Goal: Register for event/course

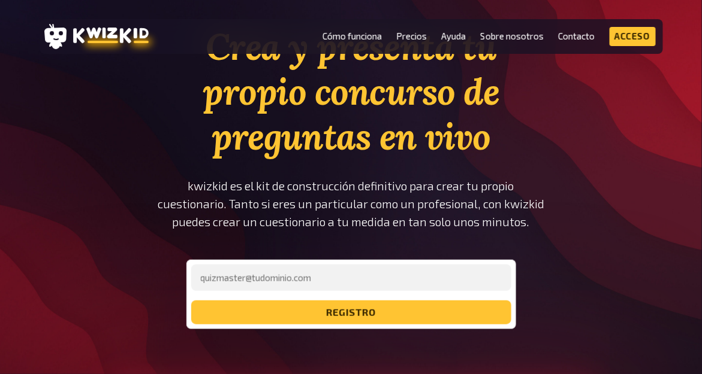
scroll to position [116, 0]
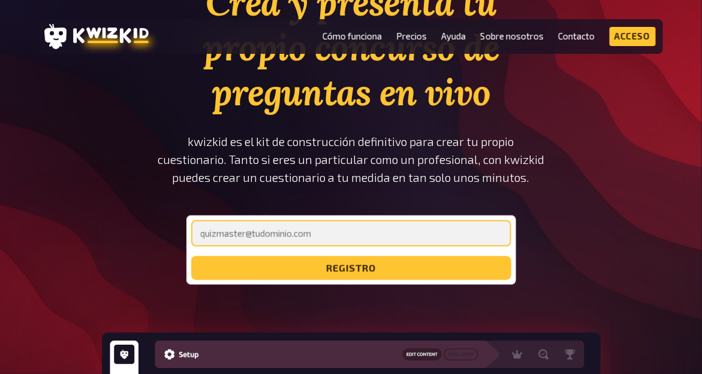
click at [419, 229] on input "email" at bounding box center [351, 233] width 320 height 26
type input "[EMAIL_ADDRESS][DOMAIN_NAME]"
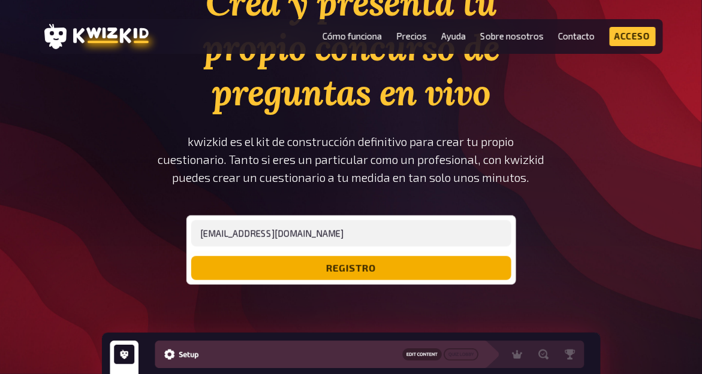
click at [339, 265] on font "registro" at bounding box center [350, 267] width 49 height 11
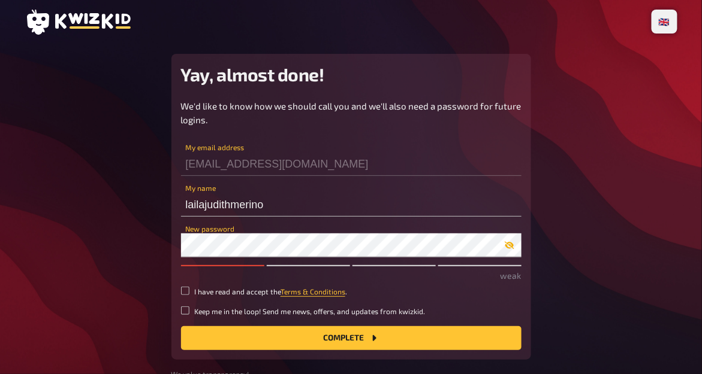
click at [513, 250] on icon "button" at bounding box center [509, 246] width 10 height 10
click at [187, 289] on input "I have read and accept the Terms & Conditions ." at bounding box center [185, 291] width 8 height 8
checkbox input "true"
click at [188, 305] on div "We'd like to know how we should call you and we'll also need a password for fut…" at bounding box center [351, 224] width 340 height 251
click at [188, 309] on input "Keep me in the loop! Send me news, offers, and updates from kwizkid." at bounding box center [185, 311] width 8 height 8
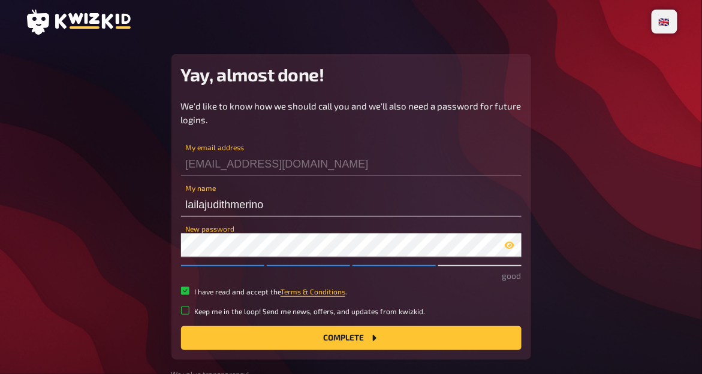
checkbox input "true"
click at [216, 341] on button "Complete" at bounding box center [351, 338] width 340 height 24
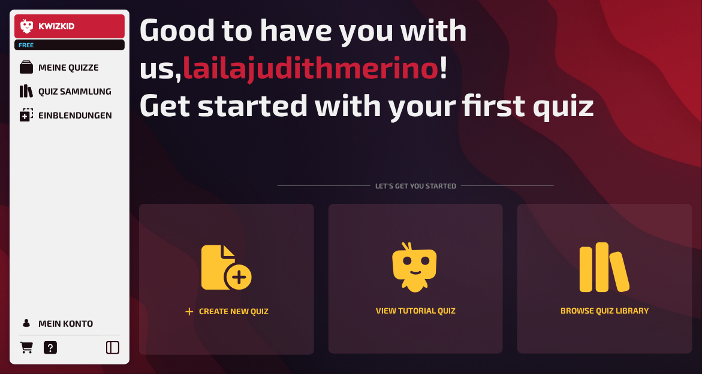
click at [59, 324] on div "Mein Konto" at bounding box center [65, 323] width 55 height 11
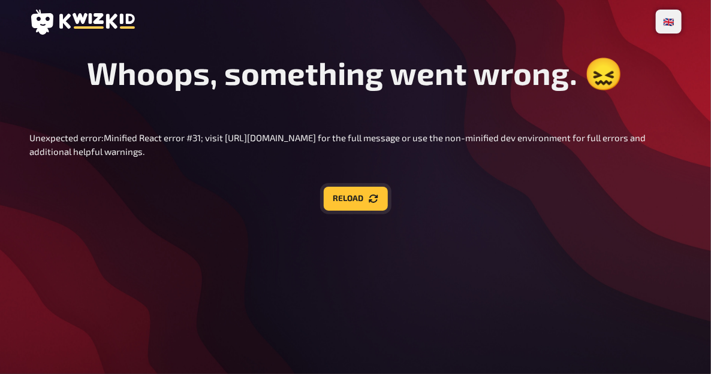
click at [352, 211] on button "Reload" at bounding box center [356, 199] width 64 height 24
click at [346, 211] on button "Reload" at bounding box center [356, 199] width 64 height 24
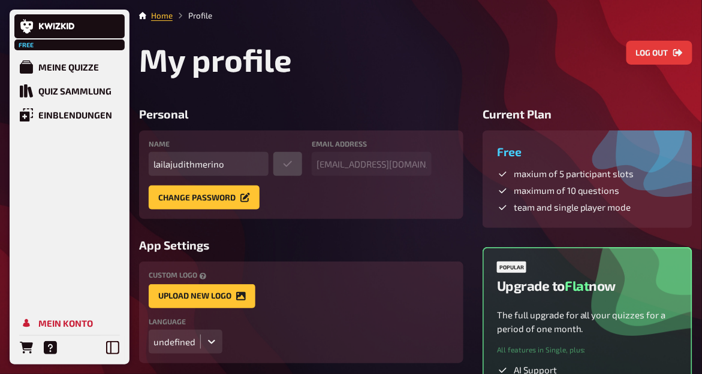
click at [78, 65] on div "Meine Quizze" at bounding box center [68, 67] width 61 height 11
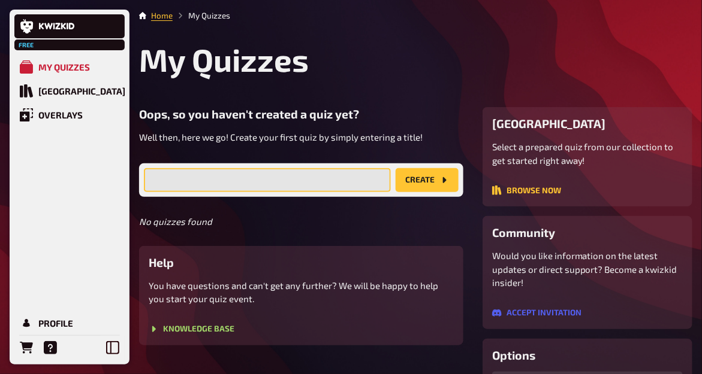
click at [247, 174] on input "text" at bounding box center [267, 180] width 247 height 24
type input "e"
type input "ESPACIOS CONFINADOS"
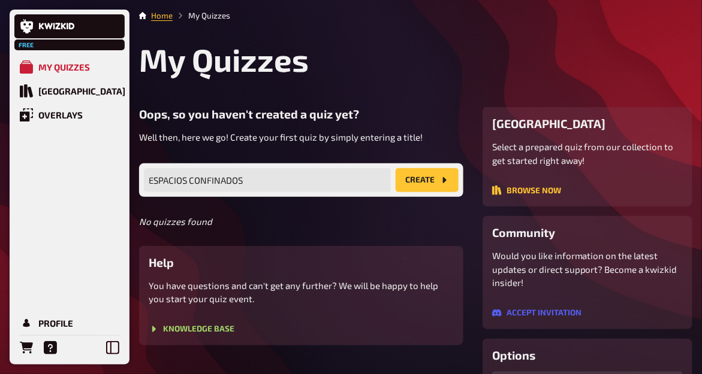
click at [416, 184] on button "create" at bounding box center [426, 180] width 63 height 24
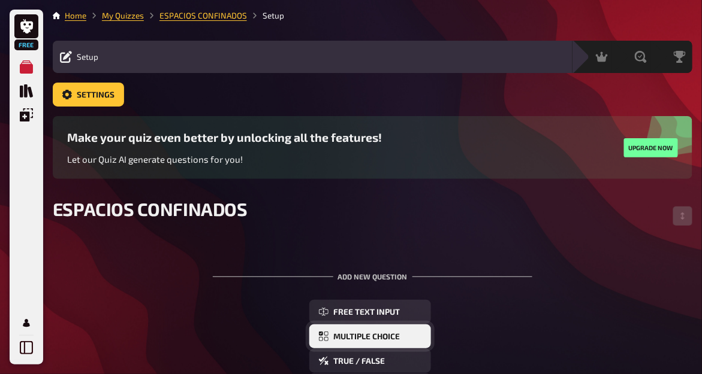
click at [400, 339] on span "Multiple Choice" at bounding box center [366, 337] width 66 height 8
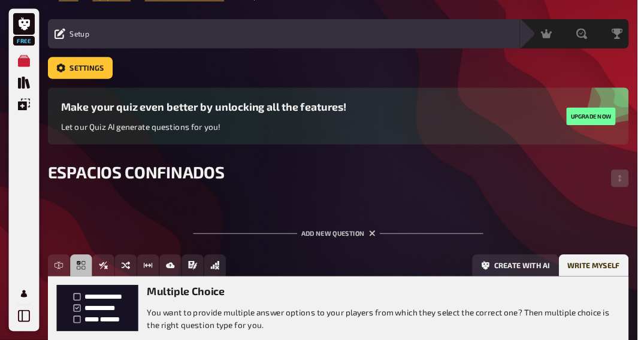
scroll to position [20, 0]
